Goal: Book appointment/travel/reservation

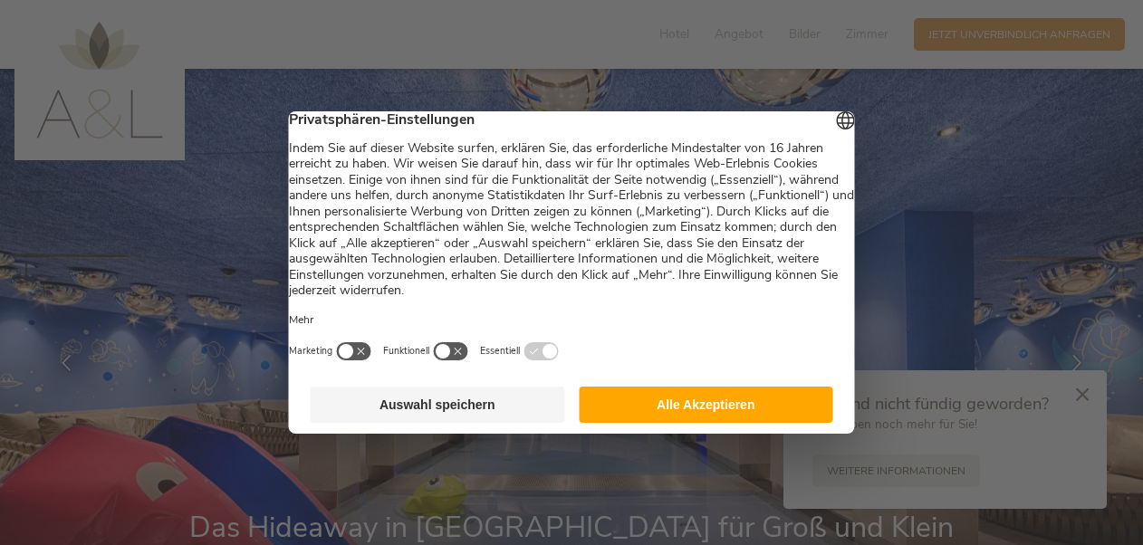
click at [628, 423] on button "Alle Akzeptieren" at bounding box center [706, 405] width 254 height 36
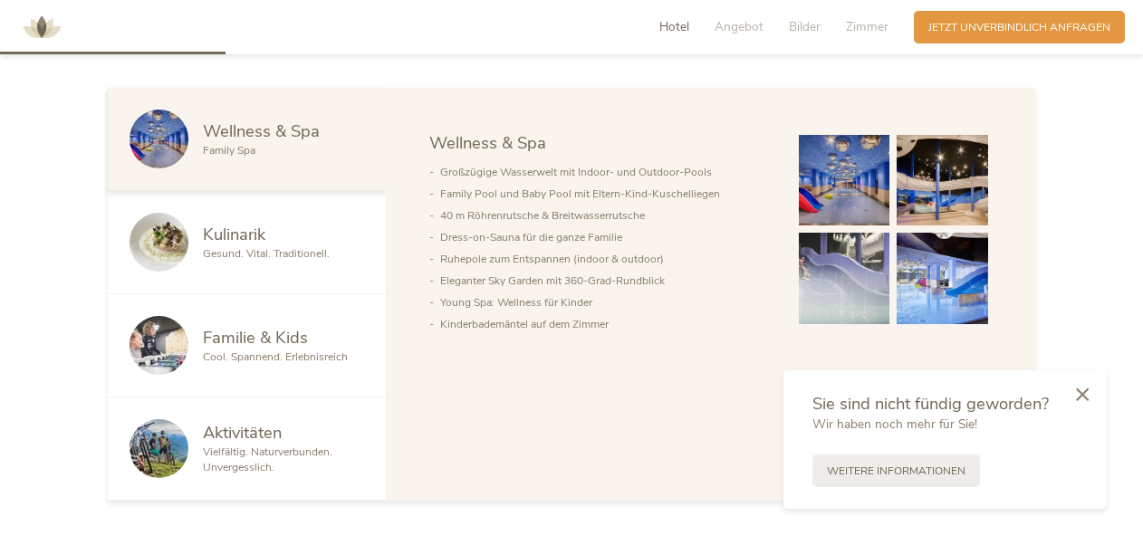
scroll to position [908, 0]
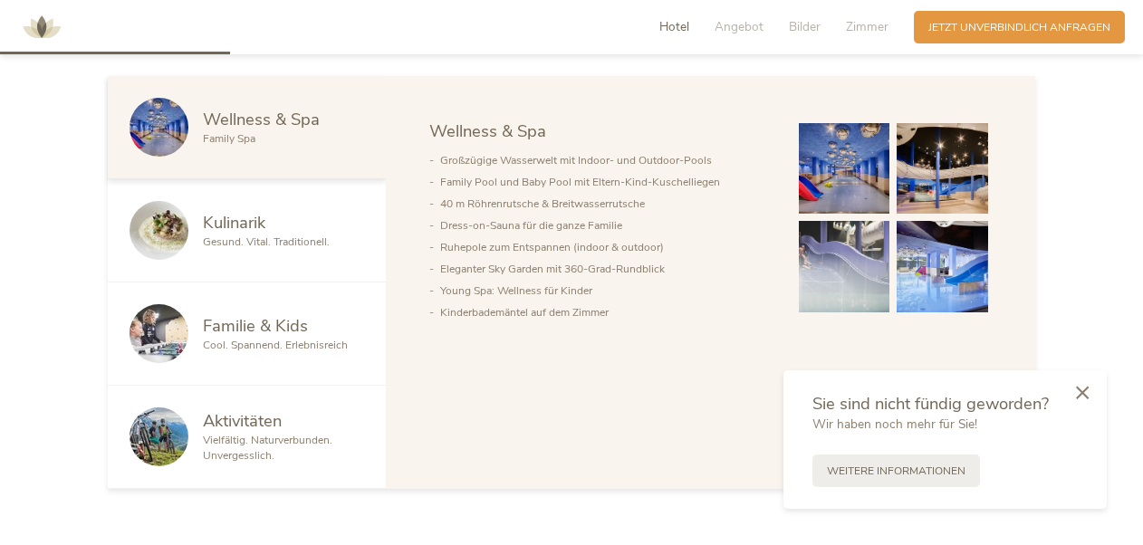
click at [1090, 392] on div at bounding box center [1082, 394] width 49 height 51
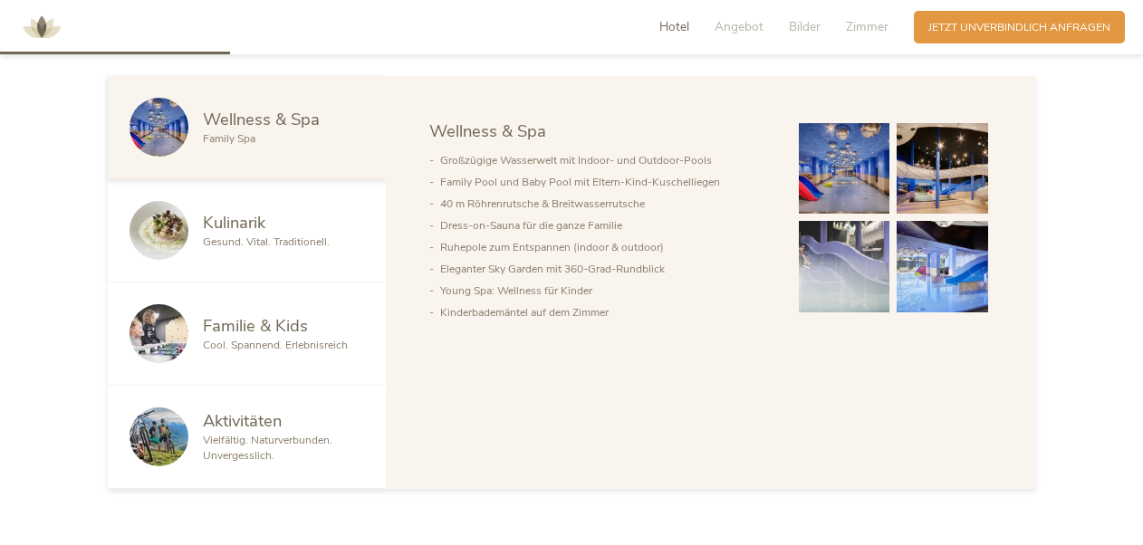
click at [43, 29] on img at bounding box center [41, 27] width 54 height 54
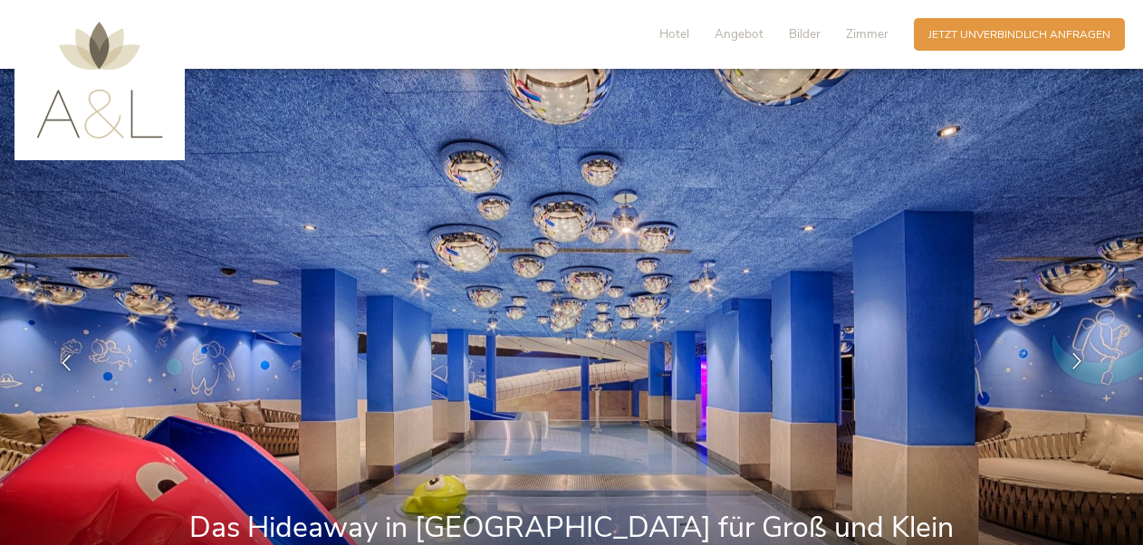
click at [1072, 358] on icon at bounding box center [1076, 361] width 16 height 16
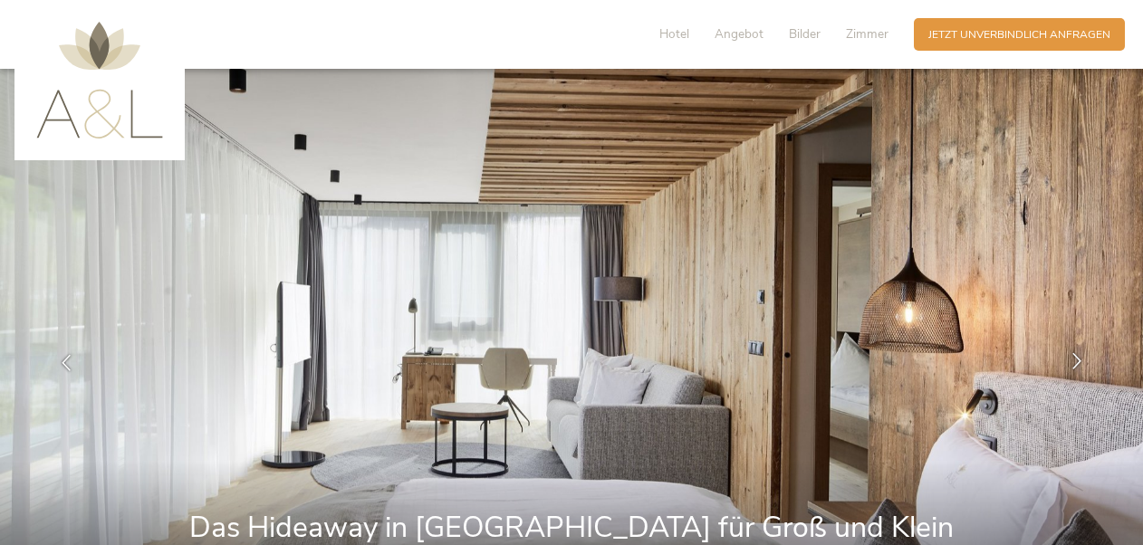
click at [1072, 358] on icon at bounding box center [1076, 361] width 16 height 16
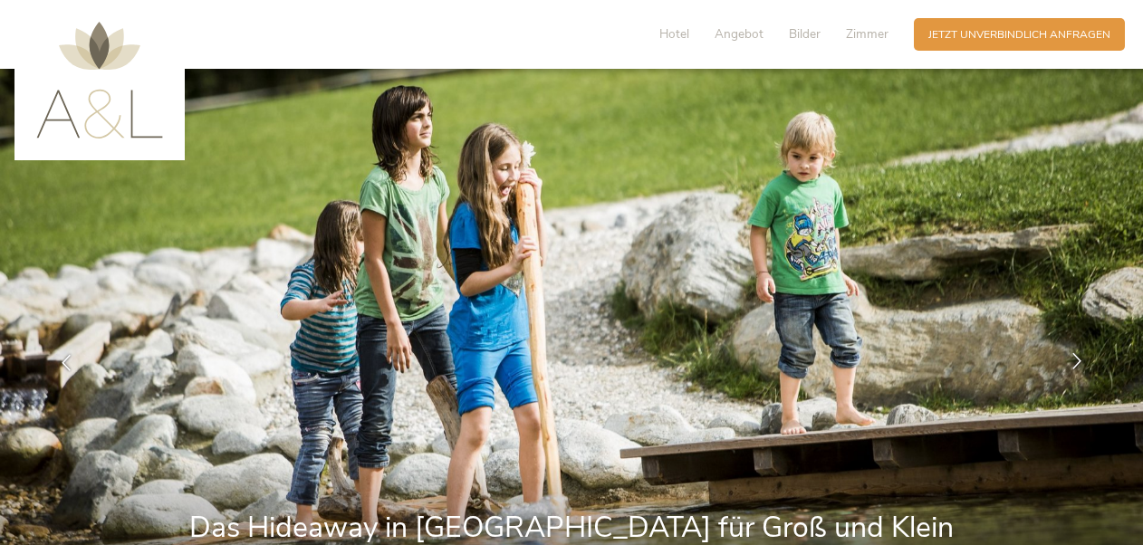
click at [1072, 358] on icon at bounding box center [1076, 361] width 16 height 16
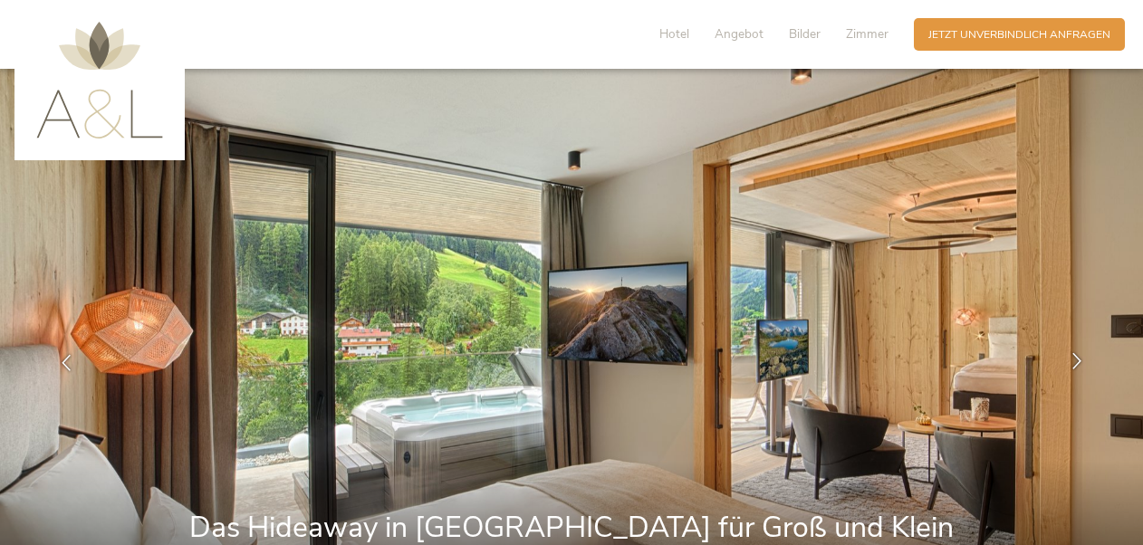
click at [1072, 358] on icon at bounding box center [1076, 361] width 16 height 16
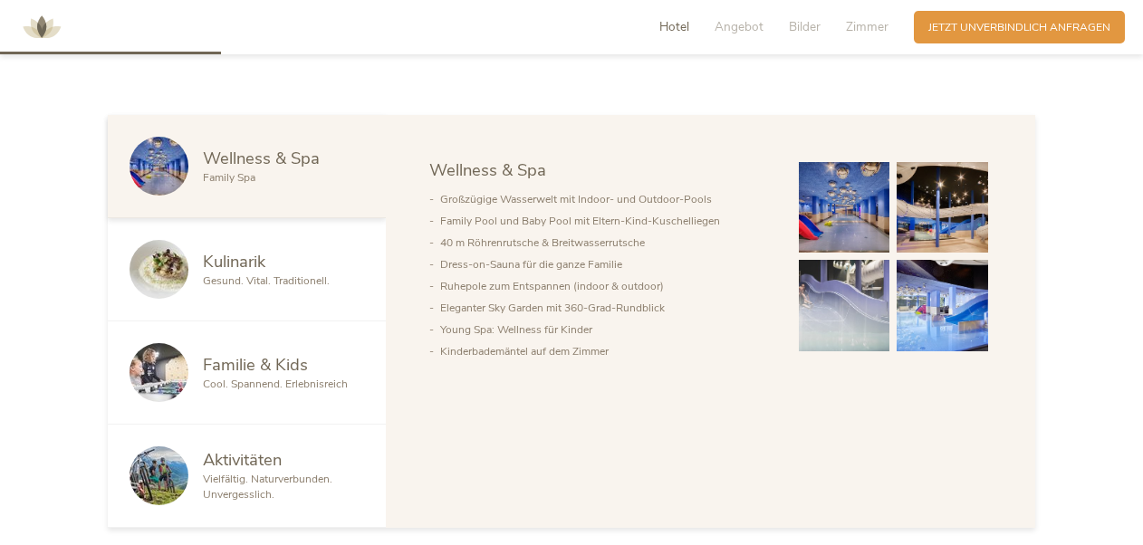
scroll to position [875, 0]
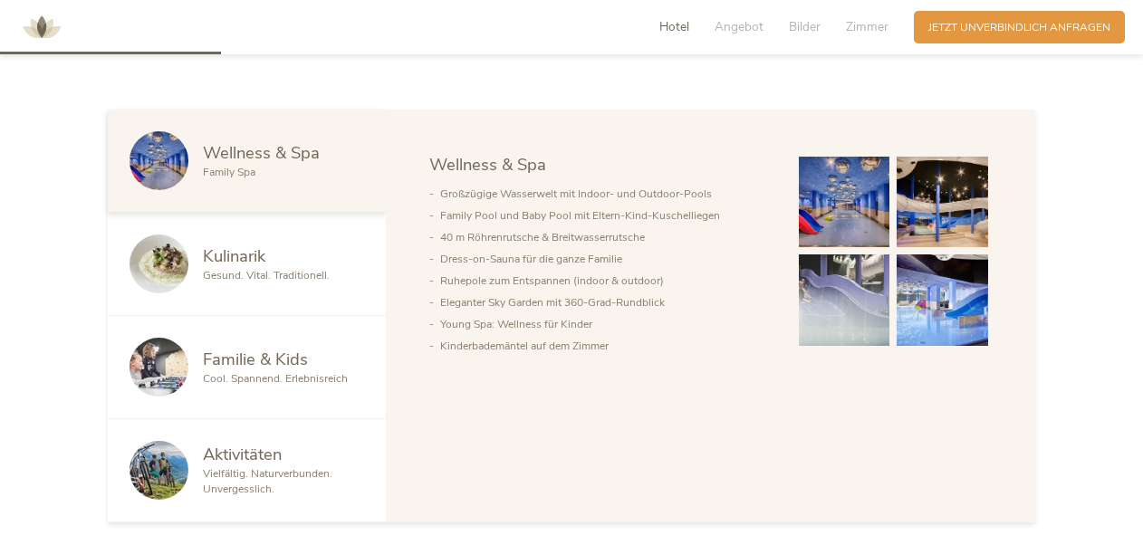
click at [862, 170] on img at bounding box center [844, 202] width 91 height 91
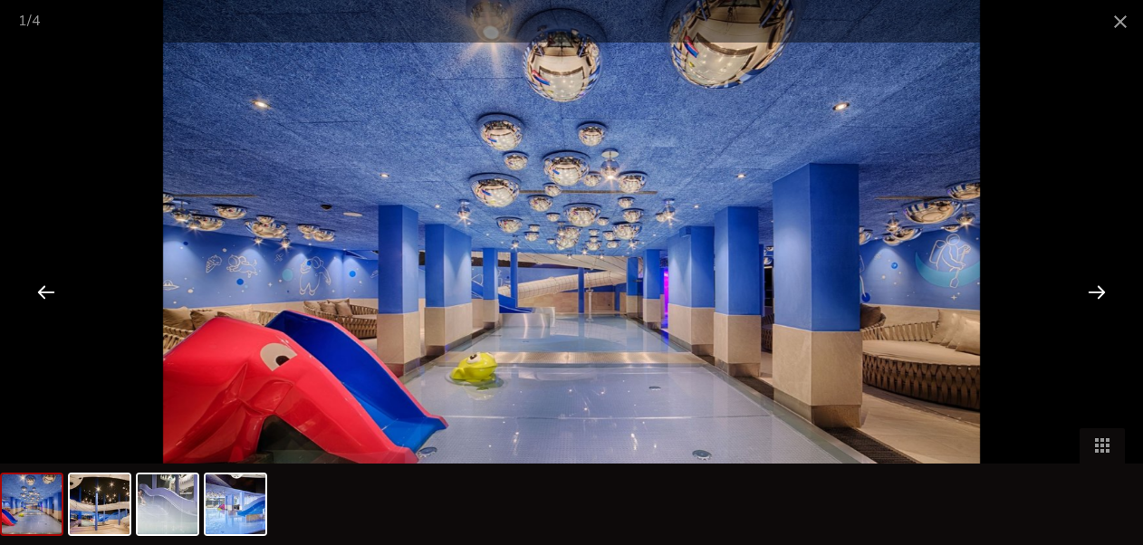
click at [1094, 297] on div at bounding box center [1096, 291] width 56 height 56
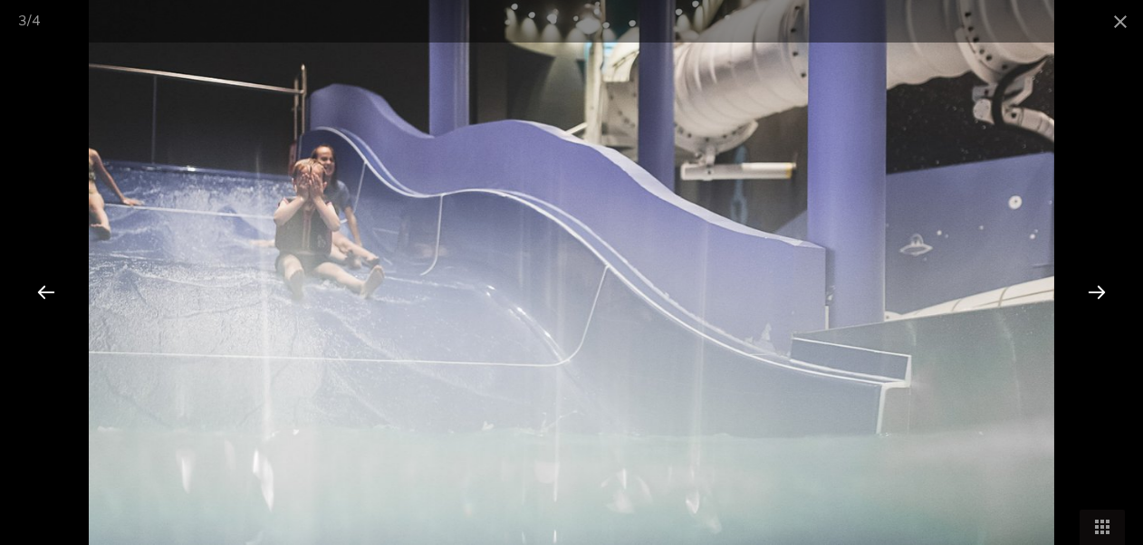
click at [1094, 297] on div at bounding box center [1096, 291] width 56 height 56
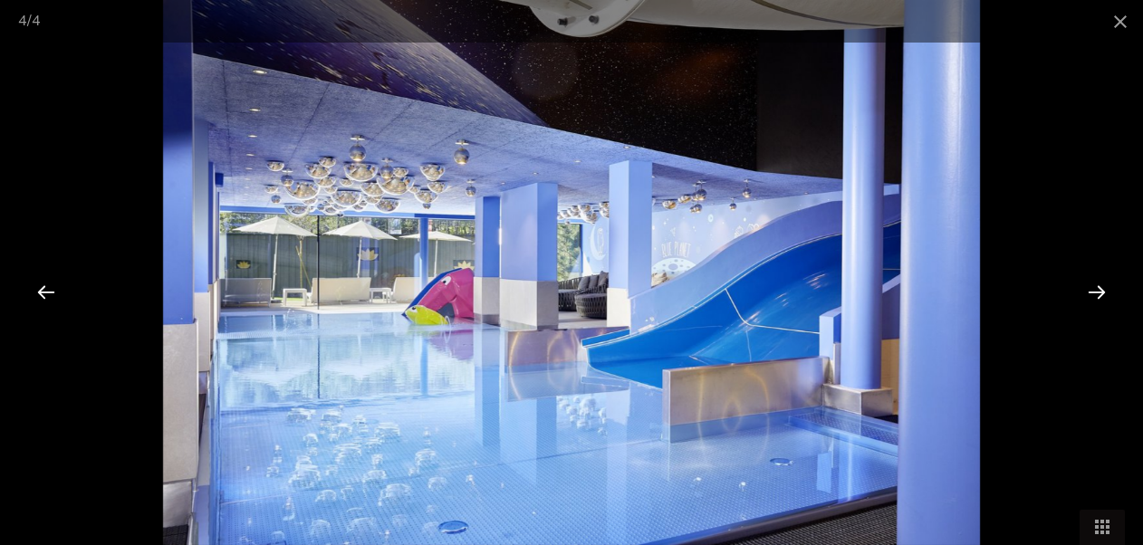
click at [1094, 297] on div at bounding box center [1096, 291] width 56 height 56
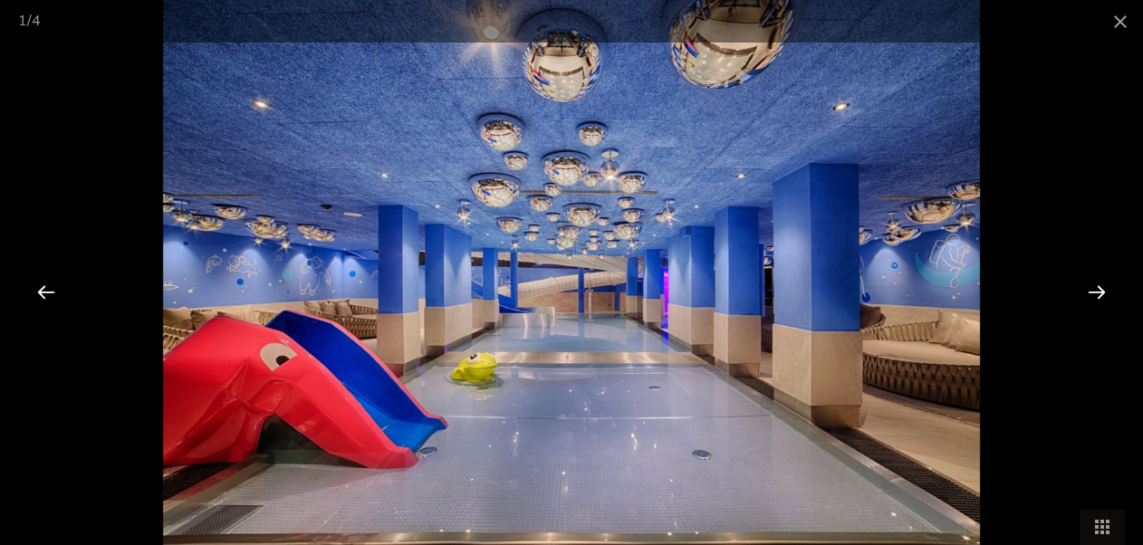
click at [1094, 297] on div at bounding box center [1096, 291] width 56 height 56
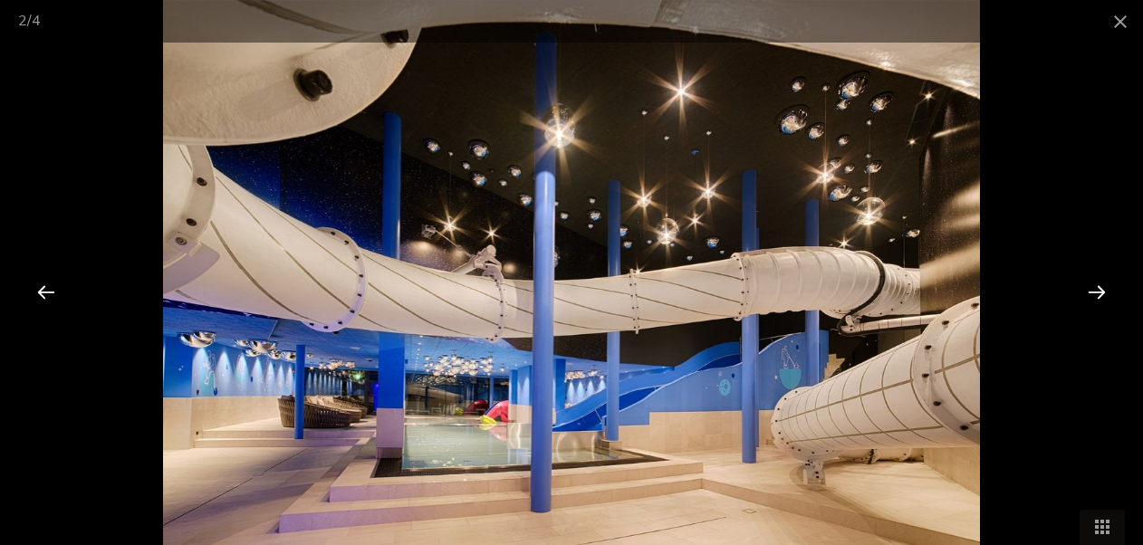
click at [1094, 297] on div at bounding box center [1096, 291] width 56 height 56
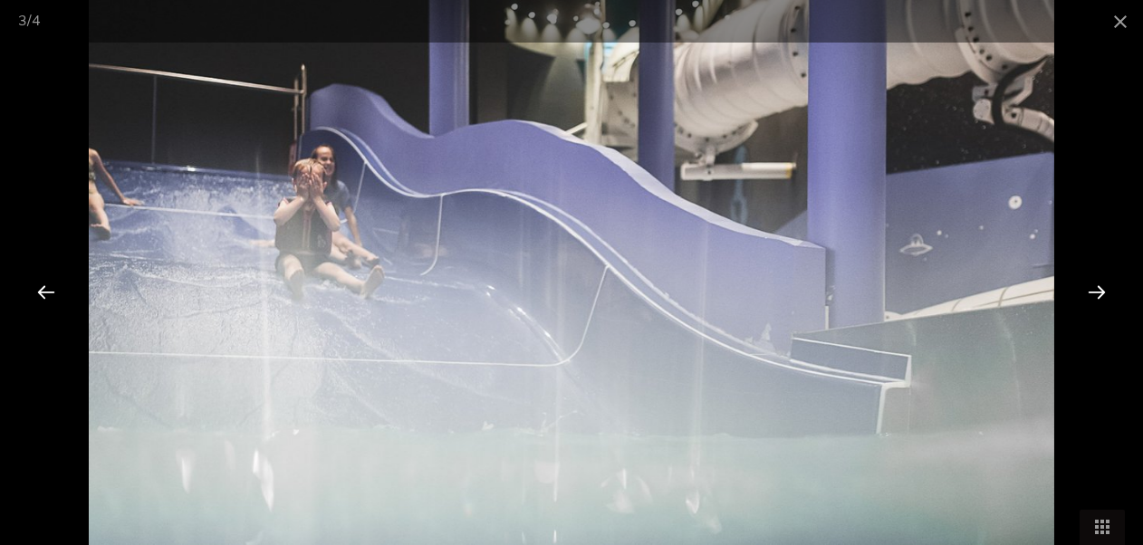
click at [1094, 297] on div at bounding box center [1096, 291] width 56 height 56
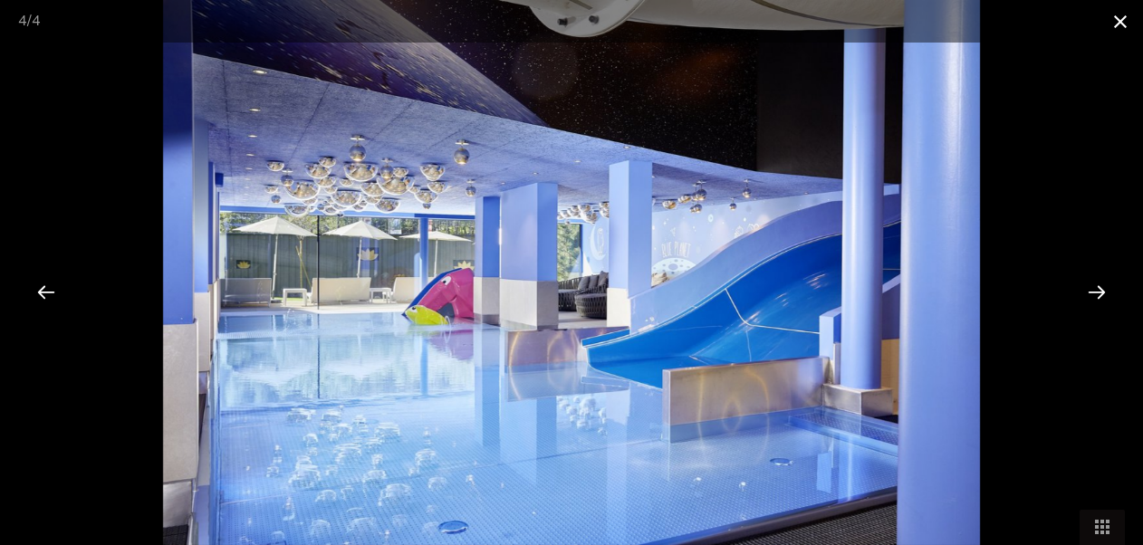
click at [1123, 31] on span at bounding box center [1119, 21] width 45 height 43
